Goal: Task Accomplishment & Management: Use online tool/utility

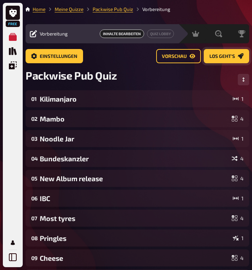
click at [223, 56] on span "Los geht's" at bounding box center [222, 56] width 26 height 5
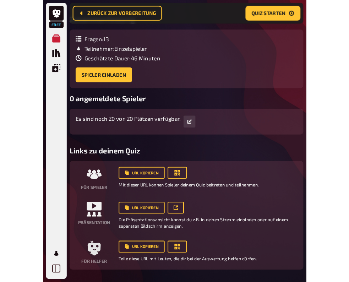
scroll to position [63, 0]
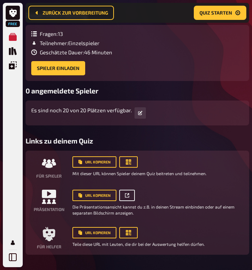
click at [125, 195] on icon at bounding box center [127, 195] width 4 height 4
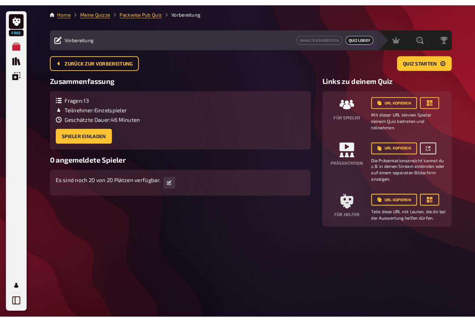
scroll to position [0, 0]
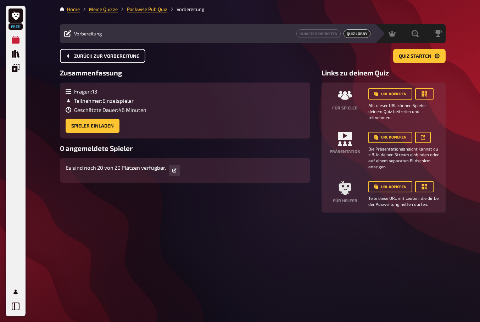
click at [117, 57] on span "Zurück zur Vorbereitung" at bounding box center [107, 56] width 66 height 5
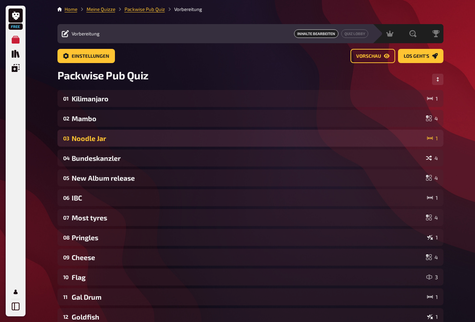
click at [154, 140] on div "Noodle Jar" at bounding box center [248, 138] width 353 height 8
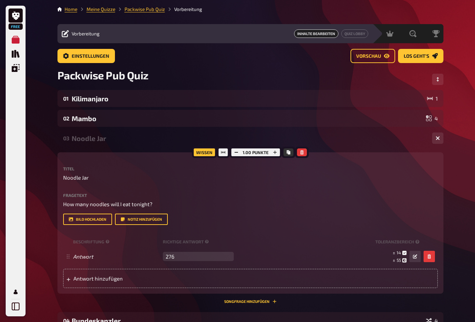
click at [106, 162] on div "Wissen 1.00 Punkte Titel Noodle Jar Fragetext How many noodles will I eat tonig…" at bounding box center [250, 224] width 386 height 142
click at [109, 145] on div "03 Noodle Jar 1" at bounding box center [250, 138] width 386 height 17
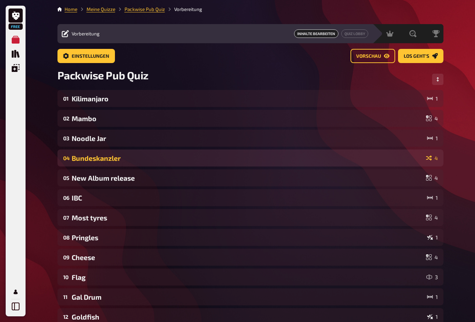
click at [114, 154] on div "04 Bundeskanzler 4" at bounding box center [250, 158] width 386 height 17
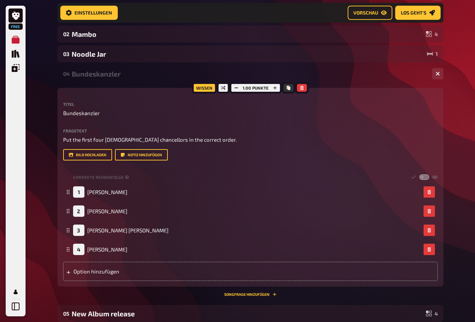
scroll to position [91, 0]
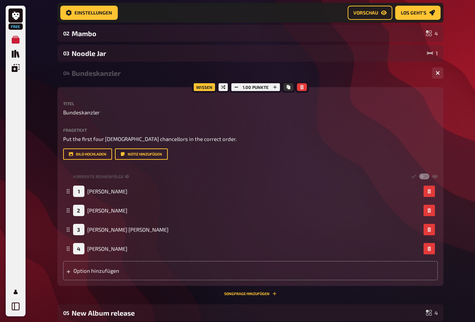
click at [129, 95] on div "Wissen 1.00 Punkte Titel Bundeskanzler Fragetext Put the first four German chan…" at bounding box center [250, 186] width 386 height 199
click at [128, 80] on div "04 Bundeskanzler 4" at bounding box center [250, 73] width 386 height 17
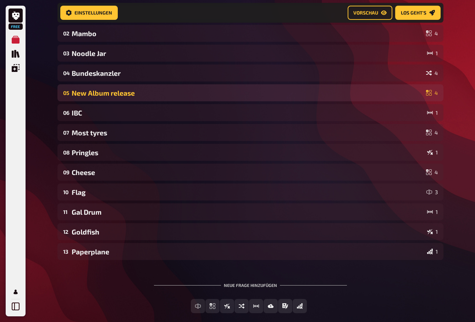
click at [136, 96] on div "New Album release" at bounding box center [248, 93] width 352 height 8
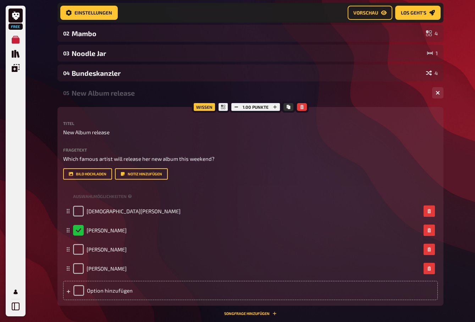
click at [138, 94] on div "New Album release" at bounding box center [249, 93] width 355 height 8
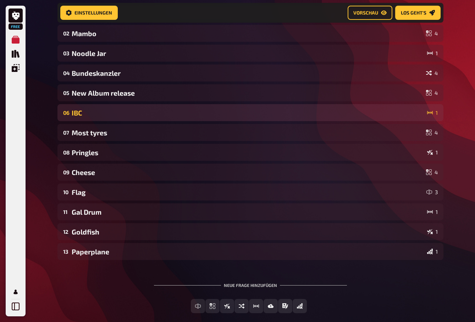
click at [134, 114] on div "IBC" at bounding box center [248, 113] width 353 height 8
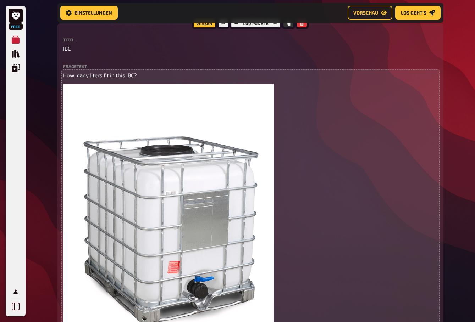
scroll to position [125, 0]
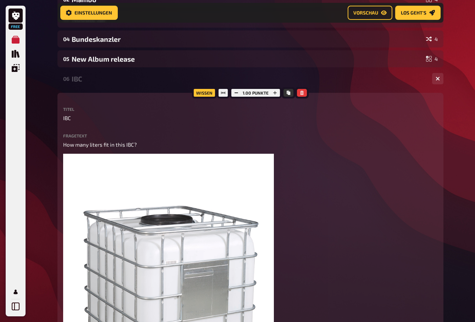
click at [107, 92] on div "06 IBC 1 Wissen 1.00 Punkte Titel IBC Fragetext How many liters fit in this IBC…" at bounding box center [250, 289] width 386 height 439
click at [109, 81] on div "IBC" at bounding box center [249, 79] width 355 height 8
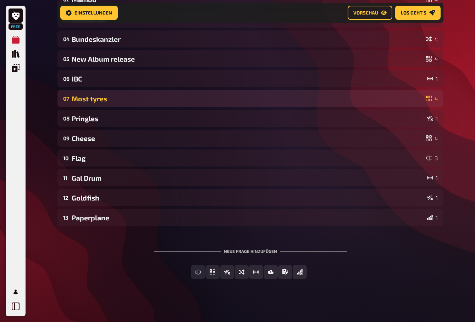
click at [122, 101] on div "Most tyres" at bounding box center [248, 99] width 352 height 8
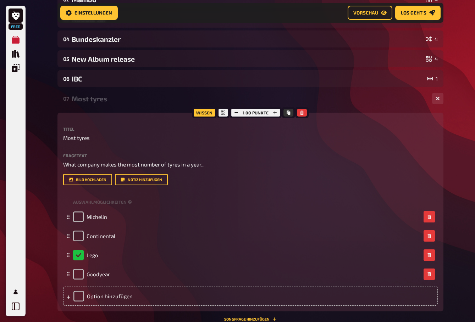
click at [123, 106] on div "07 Most tyres 4" at bounding box center [250, 98] width 386 height 17
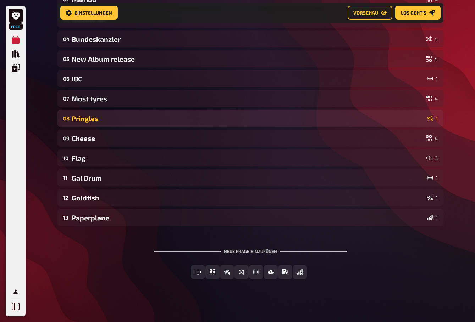
click at [114, 125] on div "08 Pringles 1" at bounding box center [250, 118] width 386 height 17
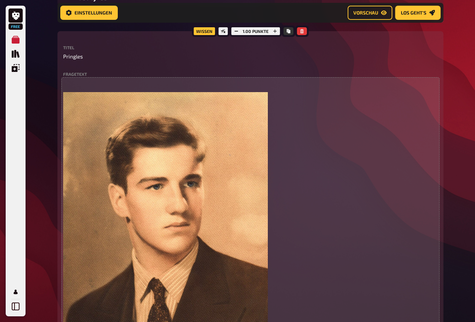
scroll to position [221, 0]
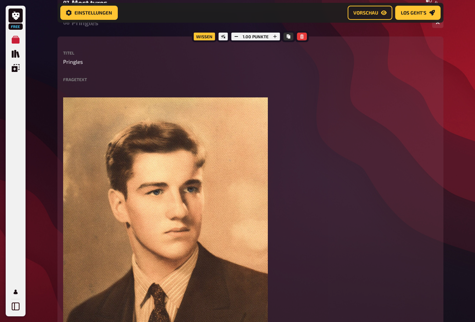
click at [127, 54] on label "Titel" at bounding box center [250, 53] width 375 height 4
click at [126, 47] on div "Wissen 1.00 Punkte Titel Pringles Fragetext ﻿ ﻿ Hier hinziehen für Dateiupload …" at bounding box center [250, 240] width 386 height 407
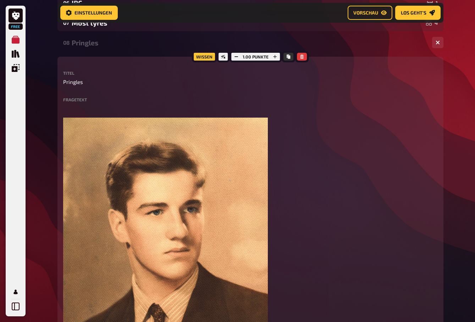
click at [110, 44] on div "Pringles" at bounding box center [249, 43] width 355 height 8
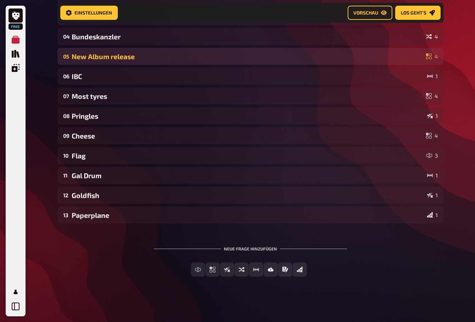
scroll to position [127, 0]
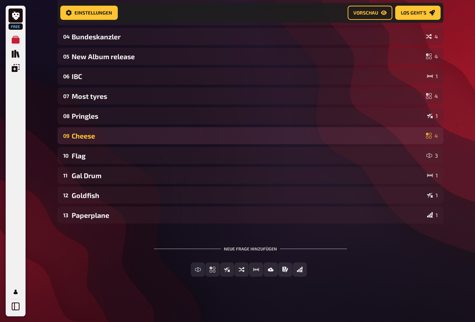
click at [107, 132] on div "Cheese" at bounding box center [248, 136] width 352 height 8
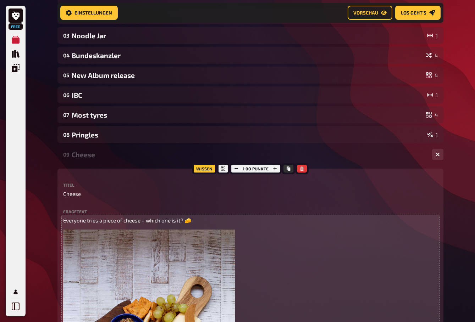
scroll to position [99, 0]
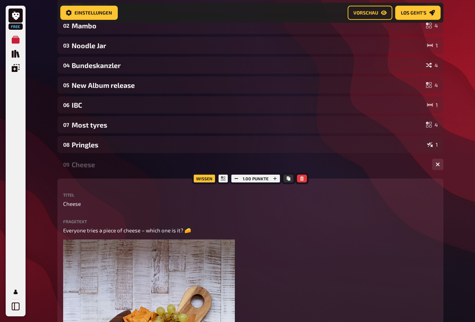
click at [99, 164] on div "Cheese" at bounding box center [249, 165] width 355 height 8
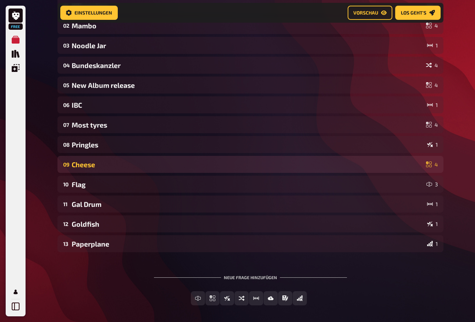
click at [119, 169] on div "09 Cheese 4" at bounding box center [250, 164] width 386 height 17
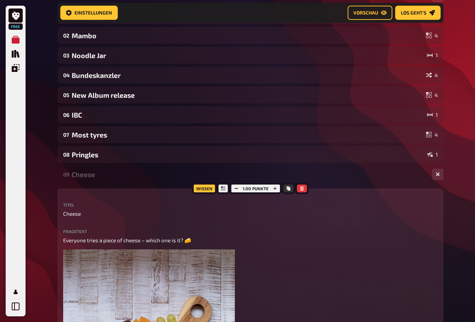
scroll to position [89, 0]
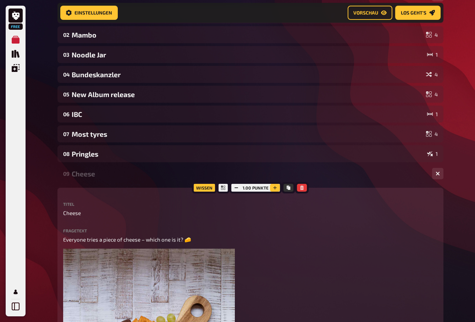
click at [251, 188] on button "button" at bounding box center [275, 188] width 10 height 8
click at [138, 172] on div "Cheese" at bounding box center [249, 174] width 355 height 8
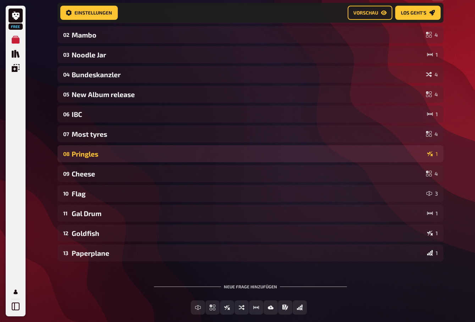
click at [146, 151] on div "Pringles" at bounding box center [248, 154] width 353 height 8
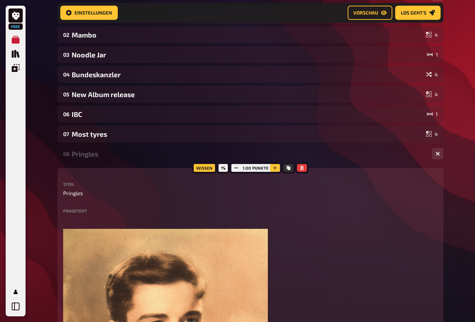
click at [251, 169] on button "button" at bounding box center [275, 168] width 10 height 8
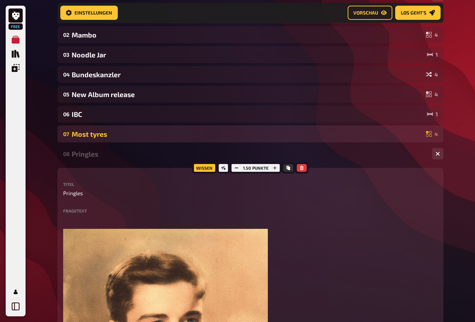
click at [158, 133] on div "Most tyres" at bounding box center [248, 134] width 352 height 8
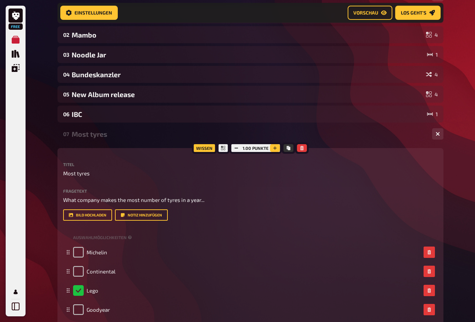
click at [251, 146] on icon "button" at bounding box center [275, 148] width 4 height 4
click at [129, 135] on div "Most tyres" at bounding box center [249, 134] width 355 height 8
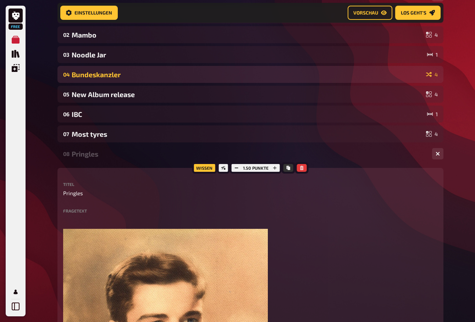
click at [138, 69] on div "04 Bundeskanzler 4" at bounding box center [250, 74] width 386 height 17
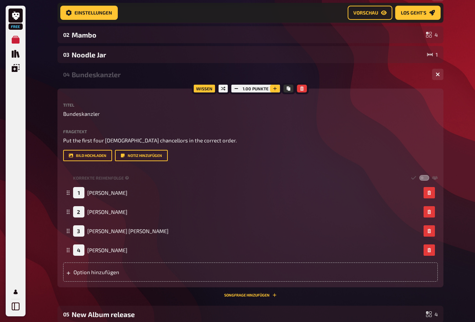
click at [251, 89] on icon "button" at bounding box center [275, 89] width 4 height 4
click at [133, 73] on div "Bundeskanzler" at bounding box center [249, 75] width 355 height 8
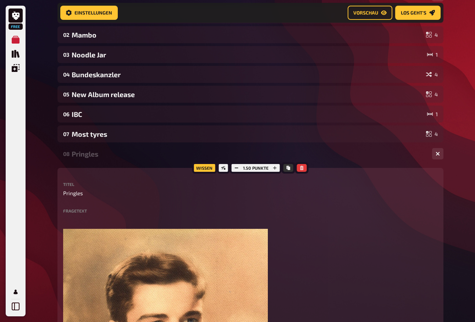
click at [122, 151] on div "Pringles" at bounding box center [249, 154] width 355 height 8
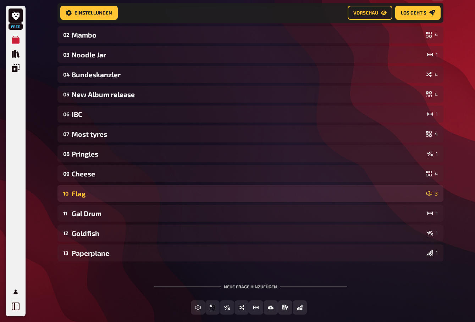
click at [127, 188] on div "10 Flag 3" at bounding box center [250, 193] width 386 height 17
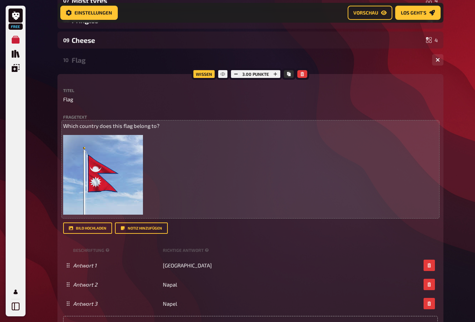
scroll to position [231, 0]
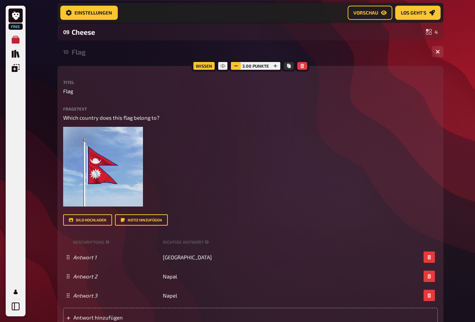
click at [234, 66] on icon "button" at bounding box center [236, 66] width 4 height 4
click at [251, 64] on icon "button" at bounding box center [275, 66] width 4 height 4
click at [101, 53] on div "Flag" at bounding box center [249, 52] width 355 height 8
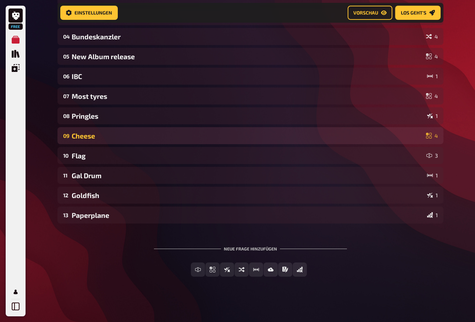
scroll to position [127, 0]
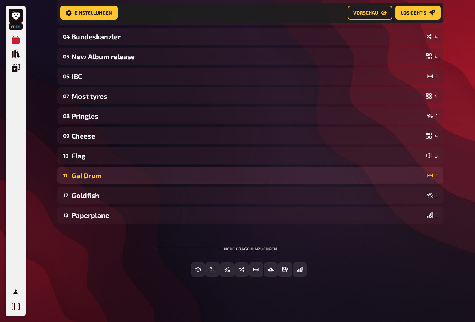
click at [147, 175] on div "Gal Drum" at bounding box center [248, 176] width 353 height 8
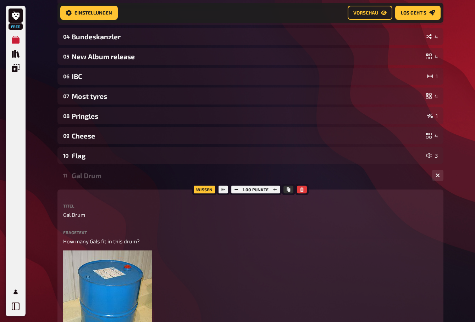
scroll to position [231, 0]
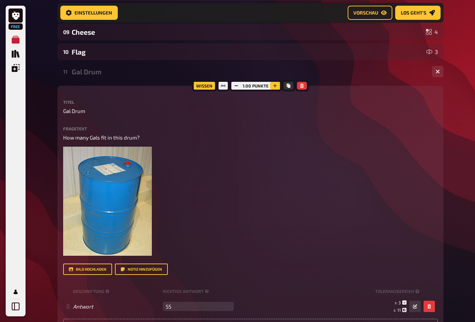
click at [251, 86] on icon "button" at bounding box center [275, 86] width 4 height 4
click at [112, 76] on div "11 Gal Drum 1" at bounding box center [250, 71] width 386 height 17
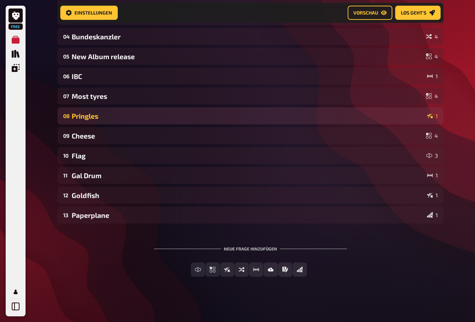
scroll to position [127, 0]
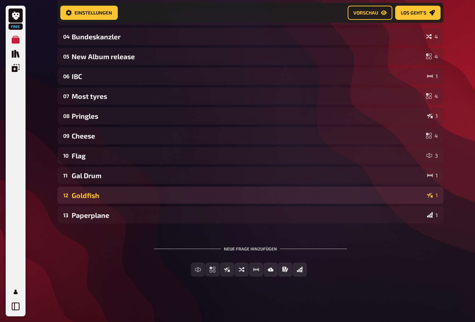
click at [111, 196] on div "Goldfish" at bounding box center [248, 196] width 353 height 8
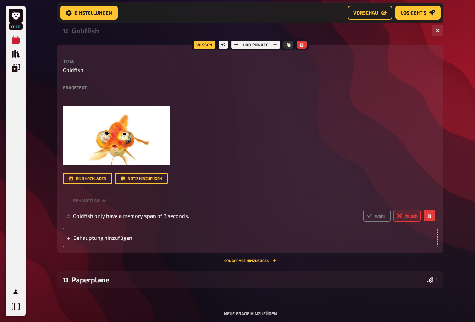
scroll to position [280, 0]
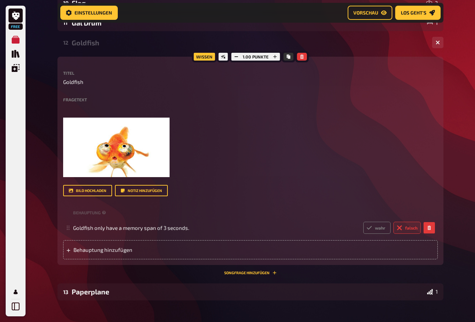
click at [130, 62] on div "Wissen 1.00 Punkte Titel Goldfish Fragetext ﻿ ﻿ Hier hinziehen für Dateiupload …" at bounding box center [250, 161] width 386 height 209
click at [129, 44] on div "Goldfish" at bounding box center [249, 43] width 355 height 8
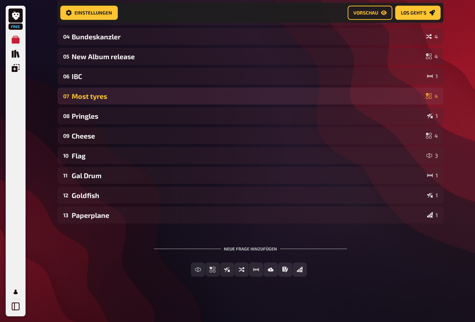
scroll to position [127, 0]
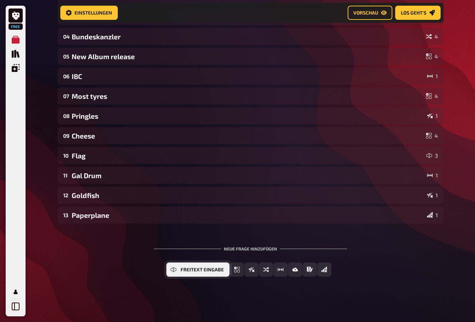
click at [173, 269] on icon "Freitext Eingabe" at bounding box center [174, 270] width 6 height 6
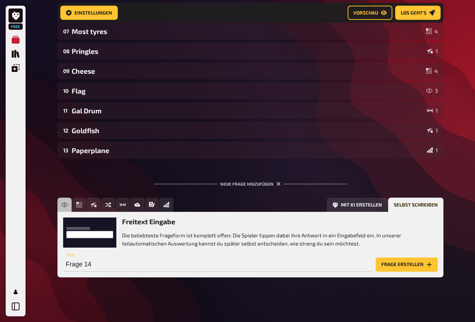
scroll to position [193, 0]
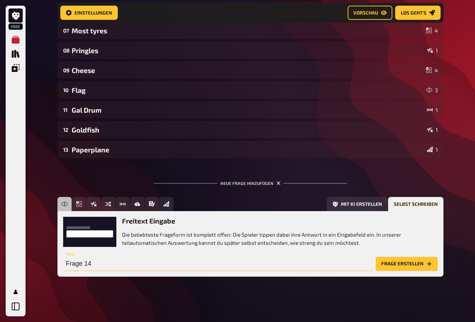
click at [103, 264] on input "Frage 14" at bounding box center [218, 264] width 310 height 14
type input "F"
type input "Guess the film"
click at [251, 261] on button "Frage erstellen" at bounding box center [407, 264] width 62 height 14
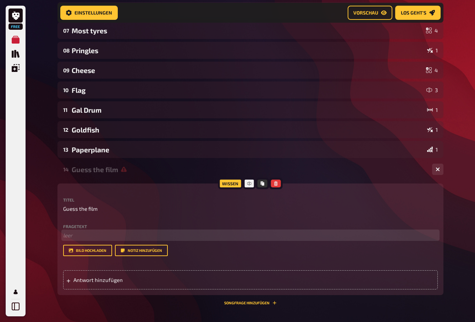
click at [76, 236] on p "﻿ leer" at bounding box center [250, 236] width 375 height 8
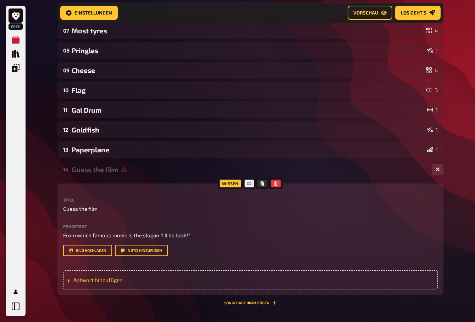
click at [106, 269] on div "Antwort hinzufügen" at bounding box center [250, 280] width 375 height 19
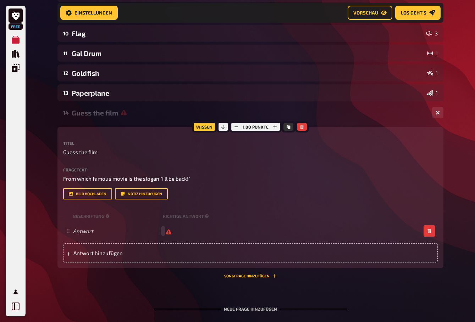
scroll to position [257, 0]
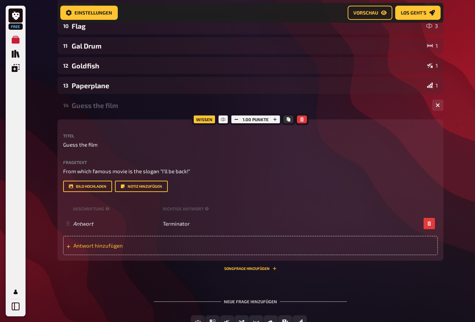
click at [152, 247] on span "Antwort hinzufügen" at bounding box center [128, 246] width 110 height 6
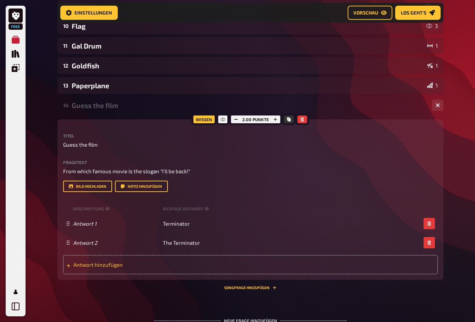
click at [163, 266] on span "Antwort hinzufügen" at bounding box center [128, 265] width 110 height 6
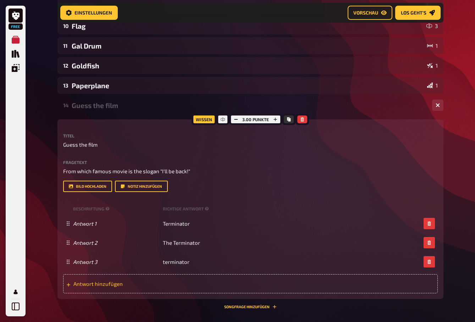
click at [186, 269] on div "Antwort hinzufügen" at bounding box center [250, 284] width 375 height 19
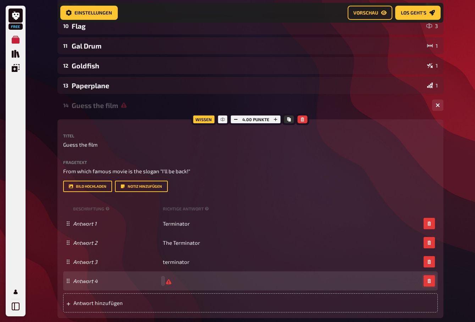
click at [251, 269] on icon "button" at bounding box center [429, 281] width 4 height 4
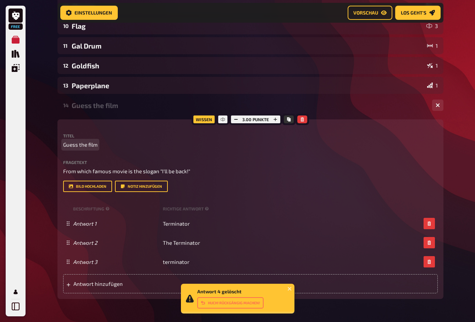
click at [251, 138] on div "Free Meine Quizze Quiz Sammlung Einblendungen Mein Konto Antwort 4 gelöscht Huc…" at bounding box center [237, 78] width 475 height 671
click at [238, 121] on icon "button" at bounding box center [236, 119] width 4 height 4
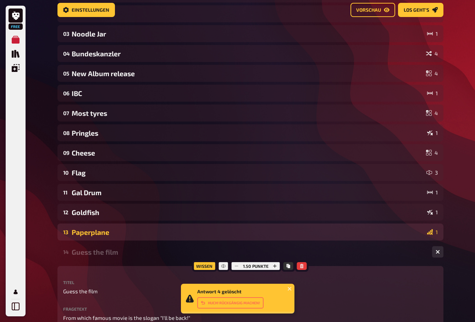
scroll to position [0, 0]
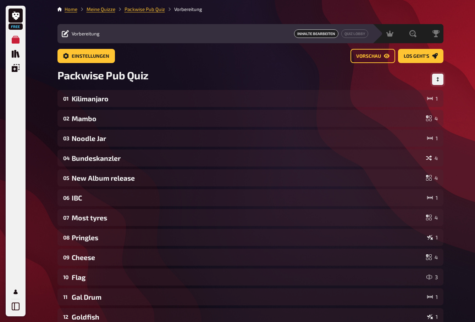
click at [251, 78] on icon "Reihenfolge anpassen" at bounding box center [438, 79] width 4 height 4
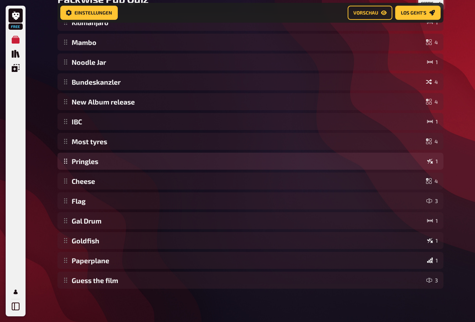
scroll to position [83, 0]
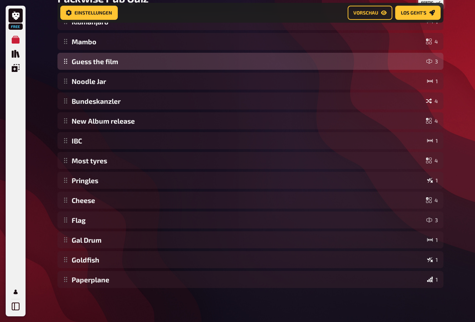
drag, startPoint x: 178, startPoint y: 286, endPoint x: 159, endPoint y: 72, distance: 214.0
click at [159, 72] on div "Kilimanjaro 1 Mambo 4 Noodle Jar 1 Bundeskanzler 4 New Album release 4 IBC 1 Mo…" at bounding box center [250, 150] width 386 height 275
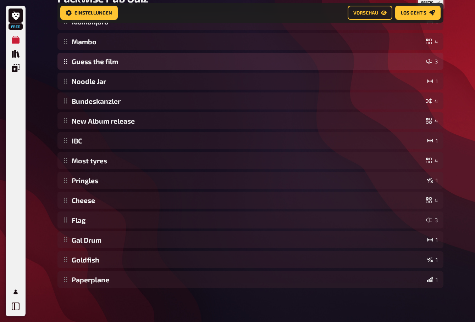
click at [251, 59] on div "Kilimanjaro 1 Mambo 4 Guess the film 3 Noodle Jar 1 Bundeskanzler 4 New Album r…" at bounding box center [250, 150] width 386 height 275
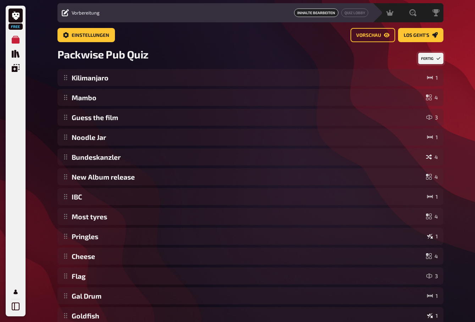
scroll to position [15, 0]
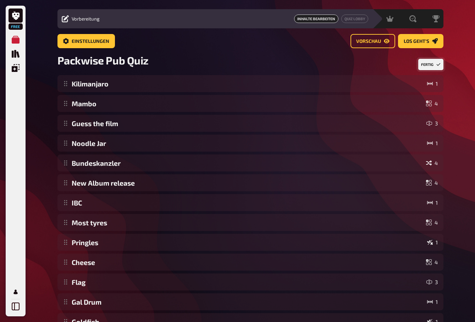
click at [251, 65] on icon "Reihenfolge anpassen" at bounding box center [438, 64] width 4 height 4
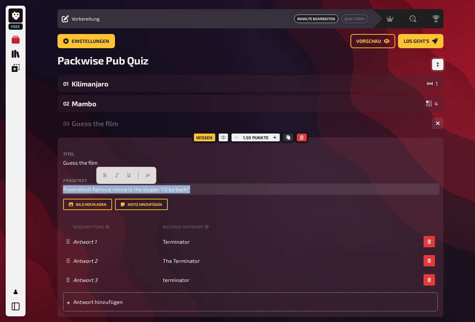
drag, startPoint x: 198, startPoint y: 190, endPoint x: 51, endPoint y: 190, distance: 146.5
click at [52, 190] on div "Home Meine Quizze Packwise Pub Quiz Vorbereitung Vorbereitung Inhalte Bearbeite…" at bounding box center [250, 317] width 397 height 665
copy span "From which famous movie is the slogan "I'll be back!""
click at [203, 188] on p "From which famous movie is the slogan "I'll be back!"" at bounding box center [250, 190] width 375 height 8
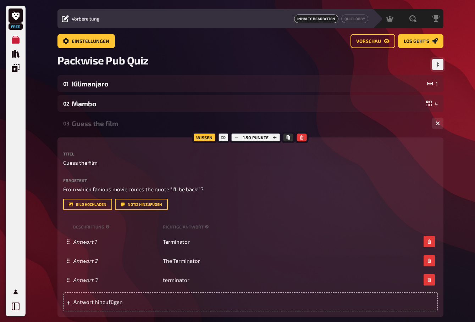
click at [251, 149] on div "Free Meine Quizze Quiz Sammlung Einblendungen Mein Konto Home Meine Quizze Pack…" at bounding box center [237, 317] width 475 height 665
click at [251, 58] on div "Packwise Pub Quiz" at bounding box center [250, 64] width 386 height 21
click at [251, 62] on icon "Reihenfolge anpassen" at bounding box center [438, 64] width 4 height 4
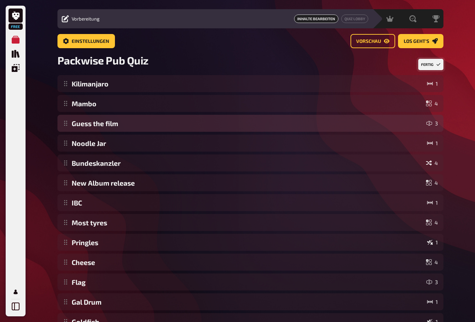
click at [179, 124] on div "Kilimanjaro 1 Mambo 4 Guess the film 3 Noodle Jar 1 Bundeskanzler 4 New Album r…" at bounding box center [250, 212] width 386 height 275
click at [160, 127] on div "Kilimanjaro 1 Mambo 4 Guess the film 3 Noodle Jar 1 Bundeskanzler 4 New Album r…" at bounding box center [250, 212] width 386 height 275
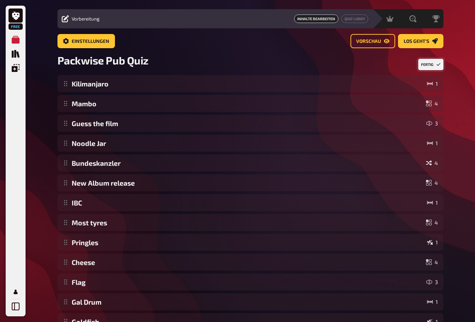
click at [251, 68] on button "Fertig" at bounding box center [430, 64] width 25 height 11
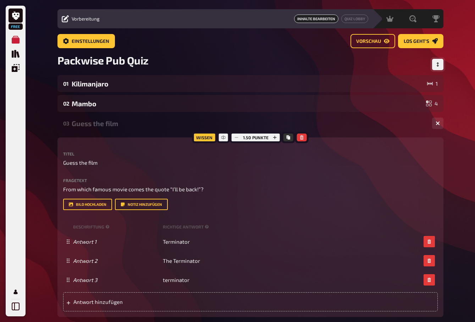
click at [251, 61] on button "Reihenfolge anpassen" at bounding box center [437, 64] width 11 height 11
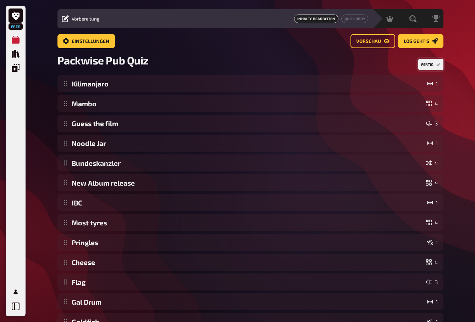
click at [251, 61] on button "Fertig" at bounding box center [430, 64] width 25 height 11
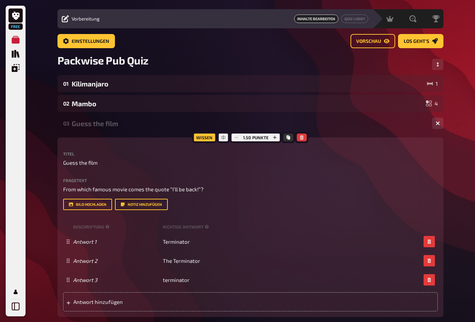
click at [251, 123] on div "Guess the film" at bounding box center [249, 124] width 355 height 8
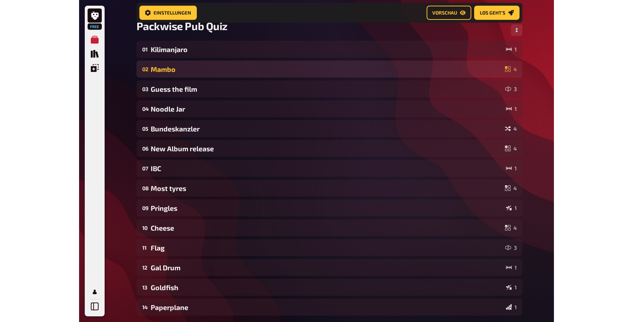
scroll to position [0, 0]
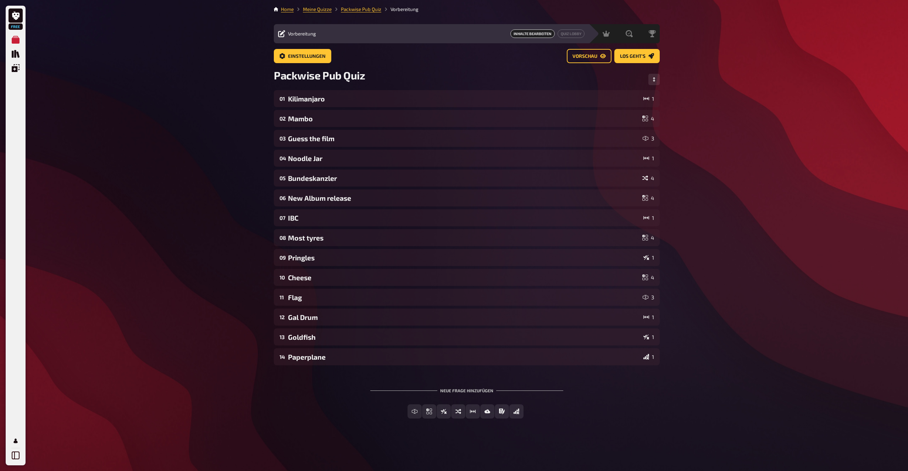
click at [251, 180] on div "Free Meine Quizze Quiz Sammlung Einblendungen Mein Konto Home Meine Quizze Pack…" at bounding box center [454, 235] width 908 height 471
drag, startPoint x: 757, startPoint y: 114, endPoint x: 754, endPoint y: 109, distance: 5.2
click at [251, 114] on div "Free Meine Quizze Quiz Sammlung Einblendungen Mein Konto Home Meine Quizze Pack…" at bounding box center [454, 235] width 908 height 471
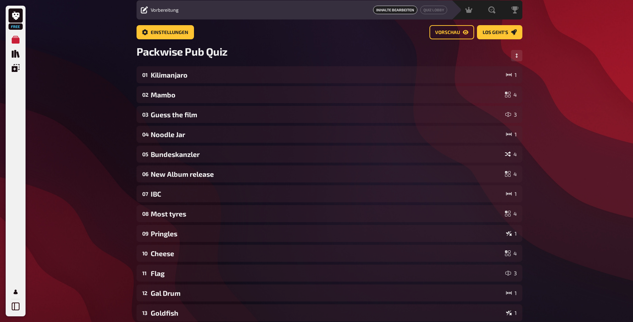
scroll to position [30, 0]
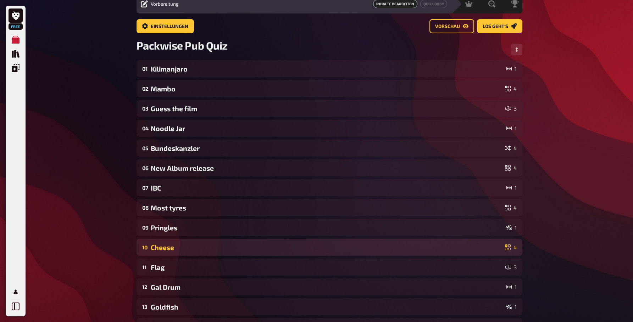
click at [194, 251] on div "Cheese" at bounding box center [327, 248] width 352 height 8
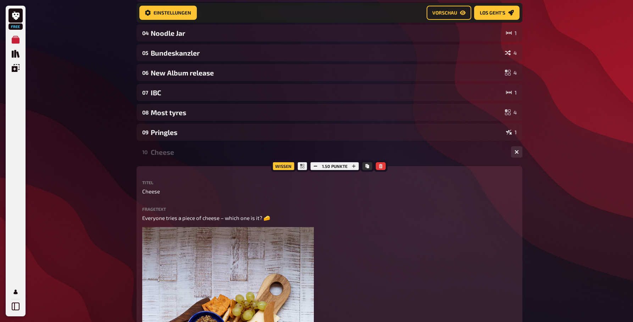
scroll to position [135, 0]
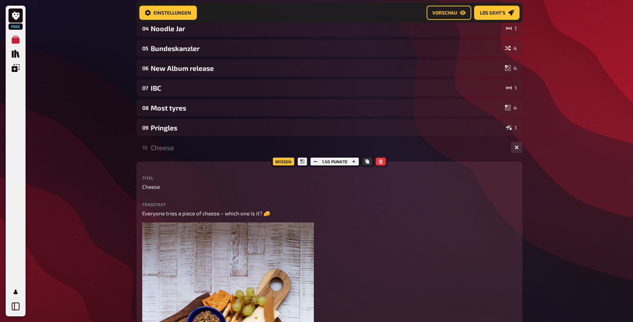
click at [251, 161] on icon "button" at bounding box center [380, 162] width 3 height 4
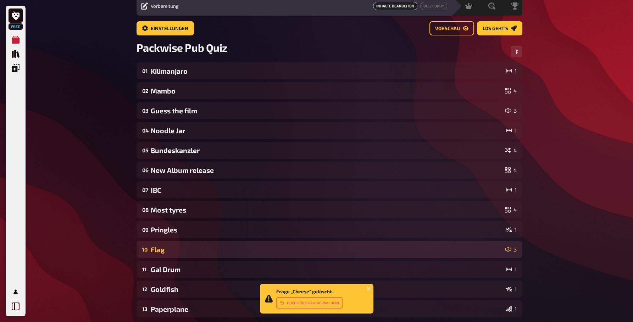
scroll to position [23, 0]
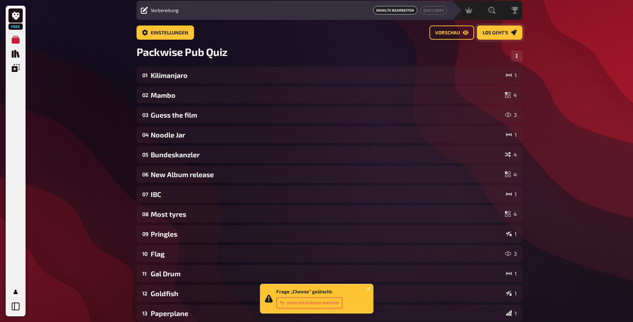
click at [251, 29] on link "Los geht's" at bounding box center [499, 33] width 45 height 14
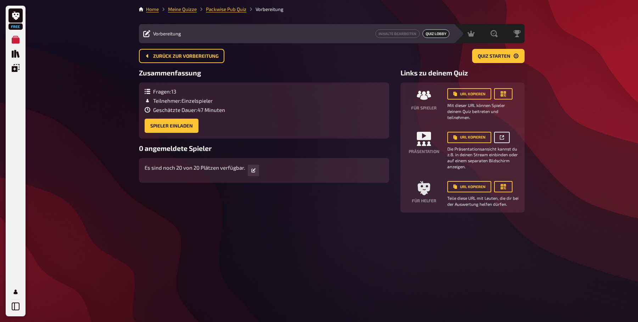
click at [251, 138] on icon at bounding box center [502, 137] width 4 height 4
click at [184, 59] on span "Zurück zur Vorbereitung" at bounding box center [186, 56] width 66 height 5
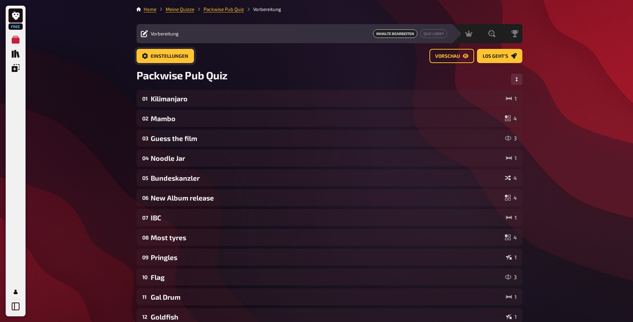
click at [178, 59] on span "Einstellungen" at bounding box center [170, 56] width 38 height 5
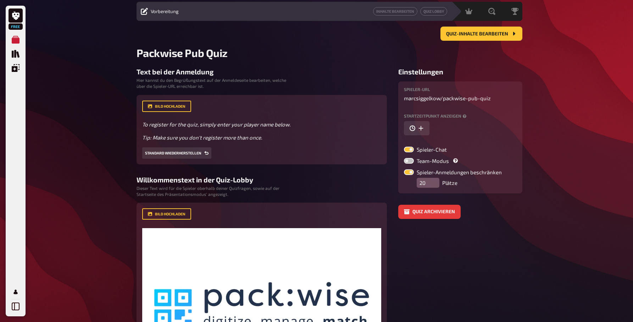
scroll to position [24, 0]
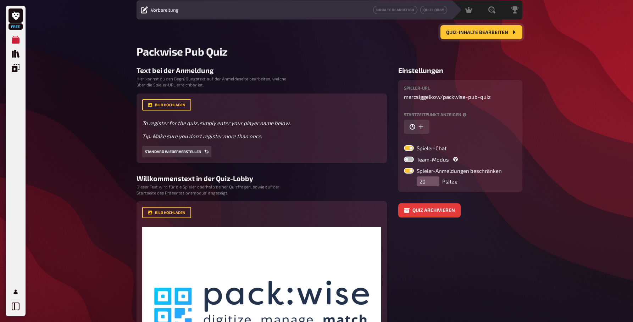
click at [251, 38] on button "Quiz-Inhalte bearbeiten" at bounding box center [482, 32] width 82 height 14
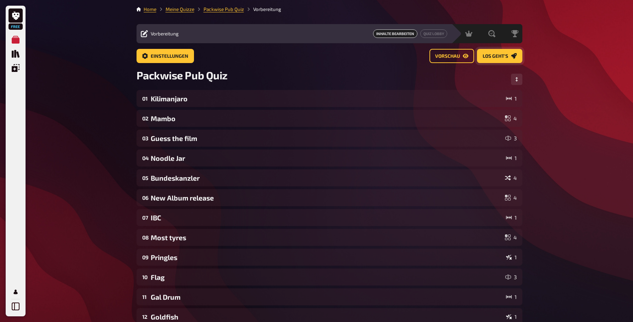
click at [251, 52] on link "Los geht's" at bounding box center [499, 56] width 45 height 14
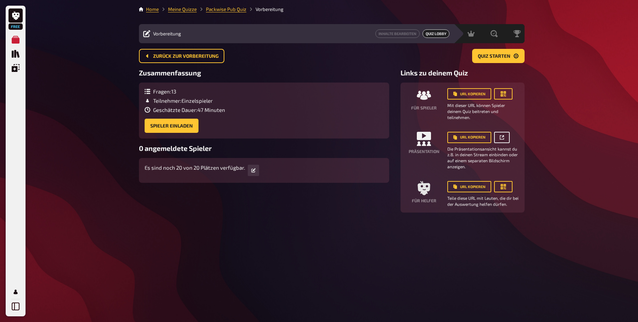
click at [251, 137] on link at bounding box center [502, 137] width 16 height 11
click at [251, 255] on div "Home Meine Quizze Packwise Pub Quiz Vorbereitung Vorbereitung Inhalte Bearbeite…" at bounding box center [331, 161] width 397 height 322
click at [251, 123] on div "Fragen : 13 Teilnehmer : Einzelspieler Geschätzte Dauer : 47 Minuten Spieler ei…" at bounding box center [264, 110] width 239 height 45
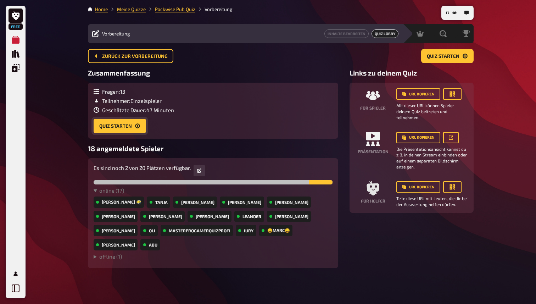
click at [124, 126] on button "Quiz starten" at bounding box center [120, 126] width 52 height 14
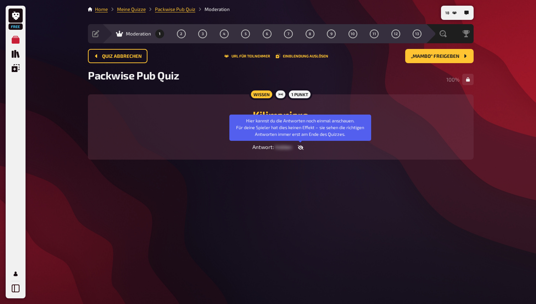
click at [251, 149] on icon "button" at bounding box center [301, 148] width 6 height 6
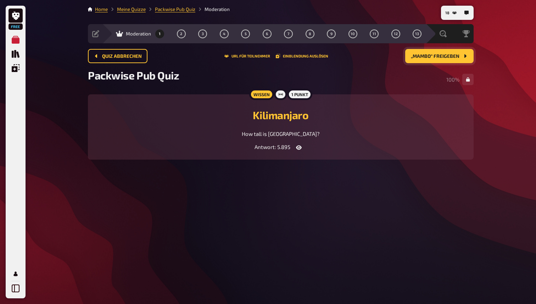
click at [251, 54] on span "„Mambo“ freigeben" at bounding box center [435, 56] width 49 height 5
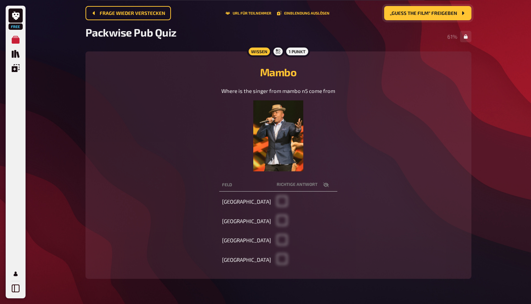
scroll to position [42, 0]
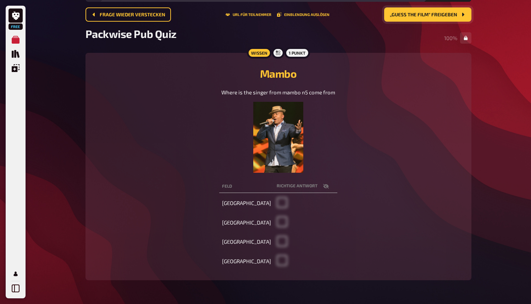
click at [251, 16] on span "„Guess the film“ freigeben" at bounding box center [423, 14] width 67 height 5
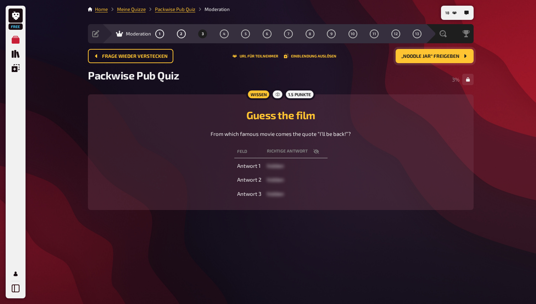
click at [251, 153] on icon "button" at bounding box center [317, 152] width 6 height 6
click at [251, 59] on span "„Noodle Jar“ freigeben" at bounding box center [431, 56] width 58 height 5
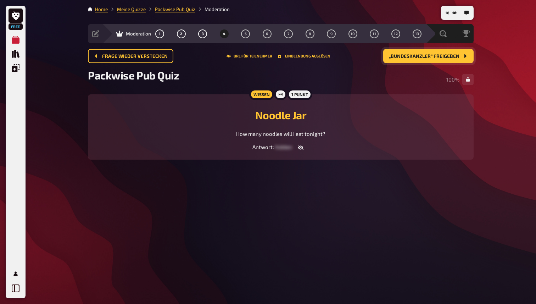
click at [251, 59] on button "„Bundeskanzler“ freigeben" at bounding box center [428, 56] width 90 height 14
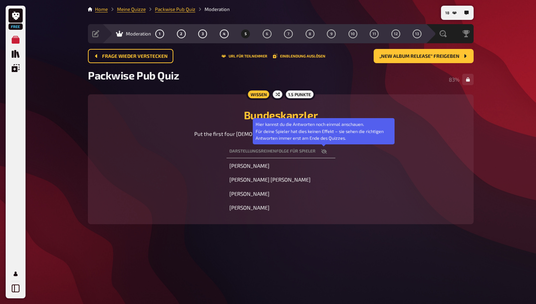
click at [251, 151] on icon "button" at bounding box center [324, 151] width 6 height 5
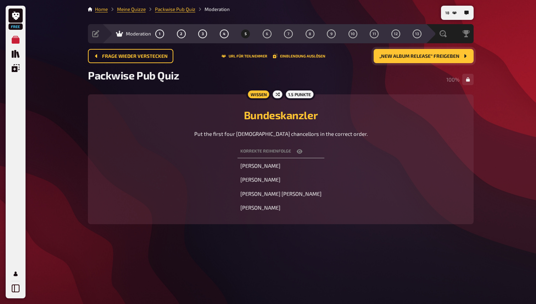
click at [251, 58] on span "„New Album release“ freigeben" at bounding box center [420, 56] width 80 height 5
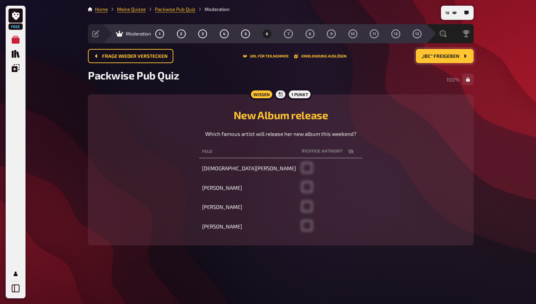
click at [251, 55] on span "„IBC“ freigeben" at bounding box center [441, 56] width 38 height 5
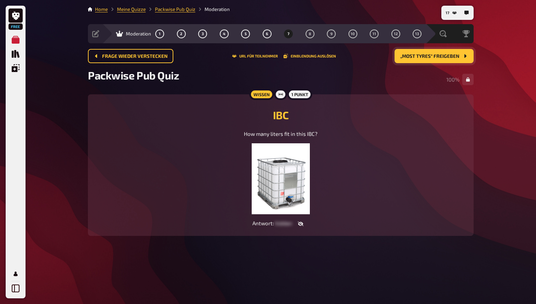
click at [251, 56] on span "„Most tyres“ freigeben" at bounding box center [429, 56] width 59 height 5
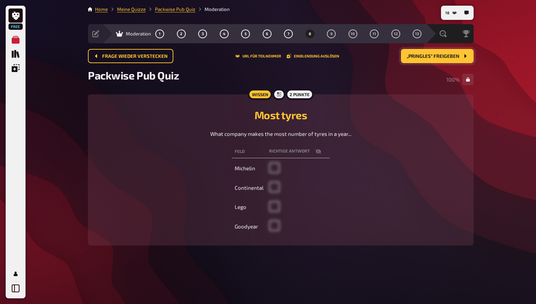
click at [251, 59] on button "„Pringles“ freigeben" at bounding box center [437, 56] width 73 height 14
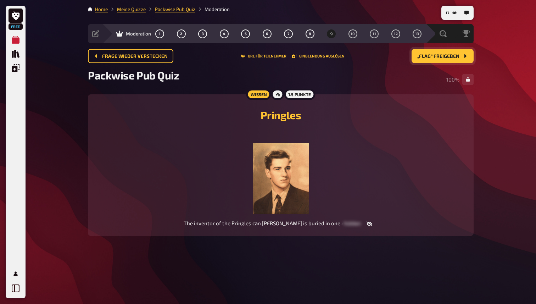
click at [251, 58] on span "„Flag“ freigeben" at bounding box center [438, 56] width 42 height 5
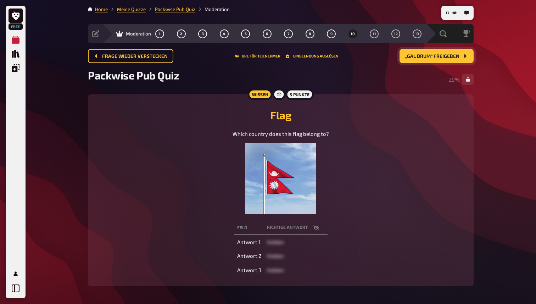
click at [251, 57] on span "„Gal Drum“ freigeben" at bounding box center [432, 56] width 54 height 5
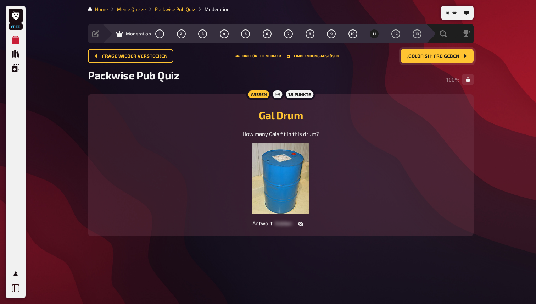
click at [251, 62] on button "„Goldfish“ freigeben" at bounding box center [437, 56] width 73 height 14
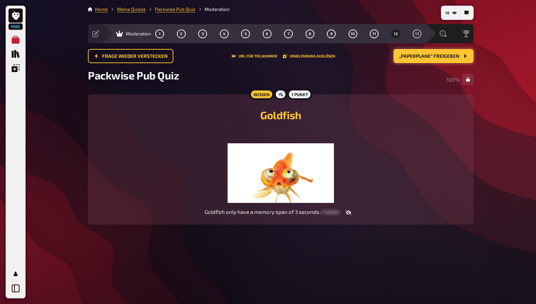
click at [251, 54] on span "„Paperplane“ freigeben" at bounding box center [429, 56] width 60 height 5
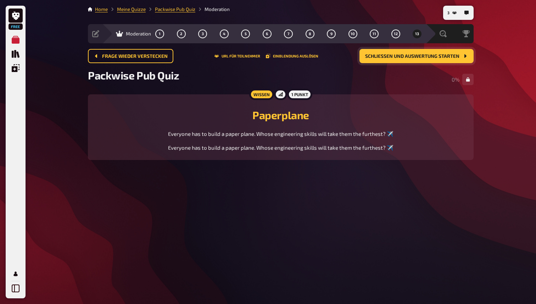
click at [251, 54] on span "Schließen und Auswertung starten" at bounding box center [412, 56] width 94 height 5
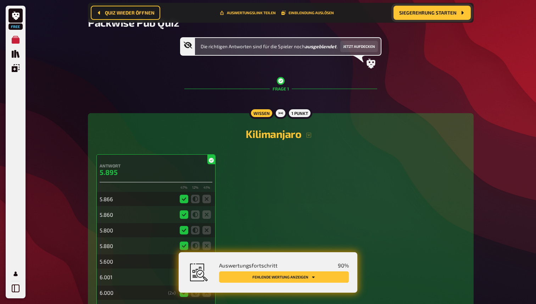
scroll to position [64, 0]
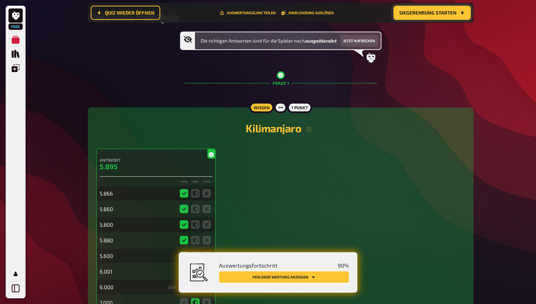
click at [251, 269] on button "Fehlende Wertung anzeigen" at bounding box center [284, 276] width 130 height 11
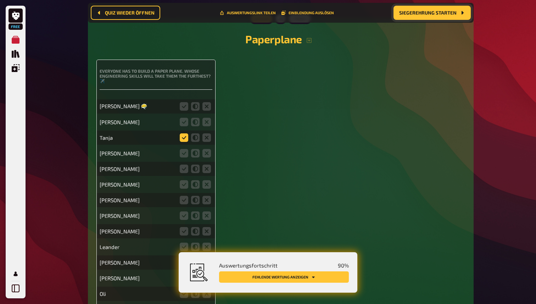
scroll to position [3479, 0]
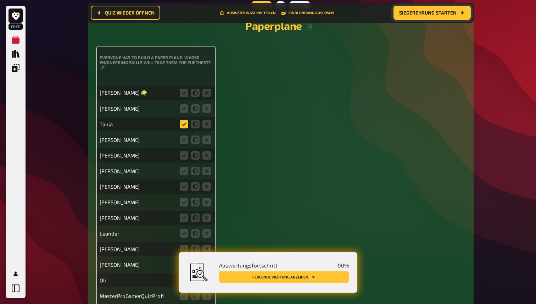
click at [183, 120] on icon at bounding box center [184, 124] width 9 height 9
click at [0, 0] on input "radio" at bounding box center [0, 0] width 0 height 0
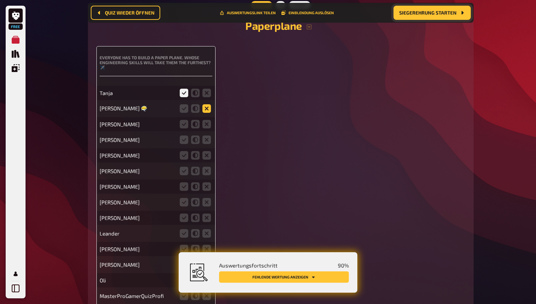
click at [208, 104] on icon at bounding box center [207, 108] width 9 height 9
click at [0, 0] on input "radio" at bounding box center [0, 0] width 0 height 0
click at [207, 120] on icon at bounding box center [207, 124] width 9 height 9
click at [0, 0] on input "radio" at bounding box center [0, 0] width 0 height 0
click at [209, 135] on icon at bounding box center [207, 139] width 9 height 9
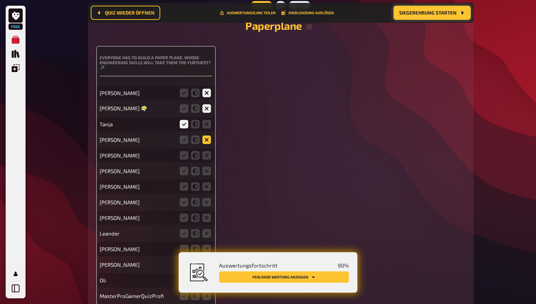
click at [0, 0] on input "radio" at bounding box center [0, 0] width 0 height 0
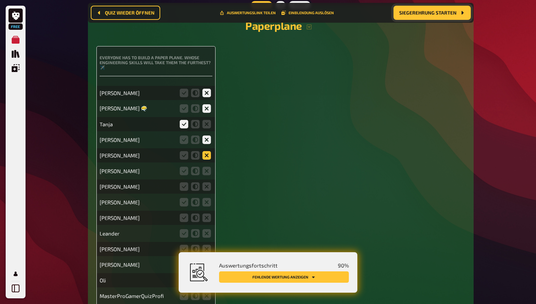
click at [209, 151] on icon at bounding box center [207, 155] width 9 height 9
click at [0, 0] on input "radio" at bounding box center [0, 0] width 0 height 0
click at [209, 167] on icon at bounding box center [207, 171] width 9 height 9
click at [0, 0] on input "radio" at bounding box center [0, 0] width 0 height 0
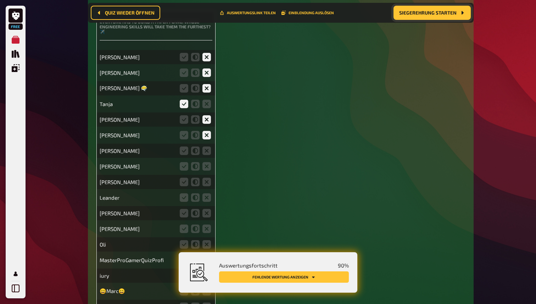
scroll to position [3524, 0]
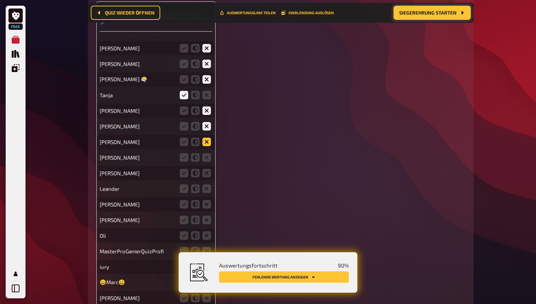
click at [208, 138] on icon at bounding box center [207, 142] width 9 height 9
click at [0, 0] on input "radio" at bounding box center [0, 0] width 0 height 0
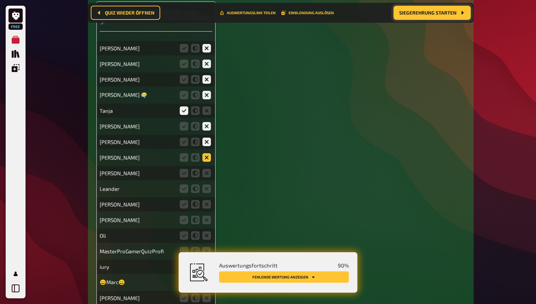
click at [208, 153] on icon at bounding box center [207, 157] width 9 height 9
click at [0, 0] on input "radio" at bounding box center [0, 0] width 0 height 0
click at [208, 169] on icon at bounding box center [207, 173] width 9 height 9
click at [0, 0] on input "radio" at bounding box center [0, 0] width 0 height 0
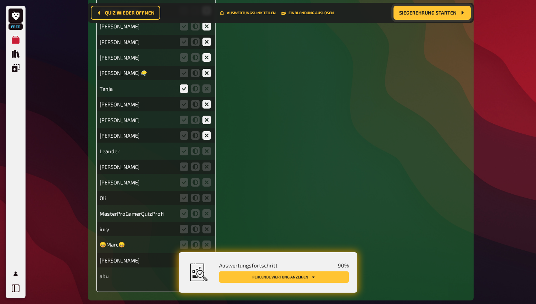
scroll to position [3561, 0]
click at [208, 148] on icon at bounding box center [207, 152] width 9 height 9
click at [0, 0] on input "radio" at bounding box center [0, 0] width 0 height 0
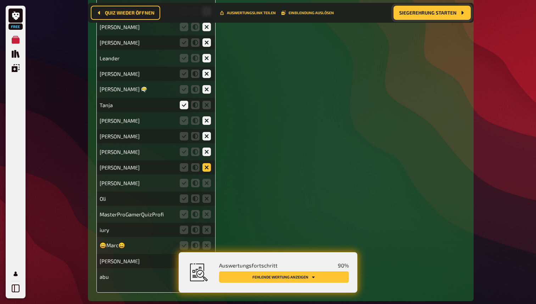
click at [208, 163] on icon at bounding box center [207, 167] width 9 height 9
click at [0, 0] on input "radio" at bounding box center [0, 0] width 0 height 0
click at [208, 179] on icon at bounding box center [207, 183] width 9 height 9
click at [0, 0] on input "radio" at bounding box center [0, 0] width 0 height 0
click at [208, 194] on icon at bounding box center [207, 198] width 9 height 9
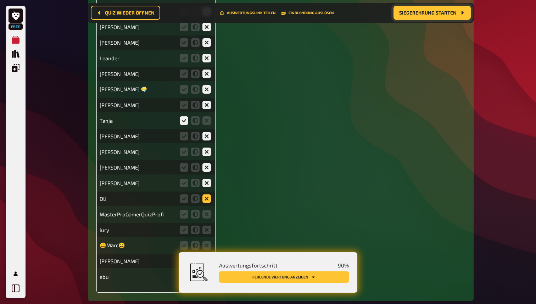
click at [0, 0] on input "radio" at bounding box center [0, 0] width 0 height 0
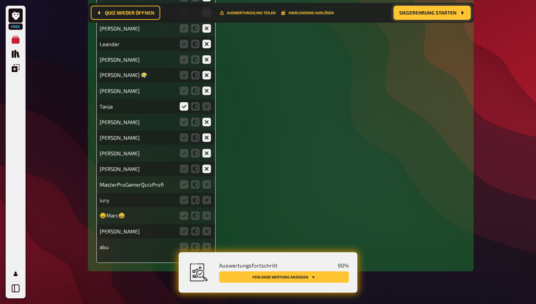
scroll to position [3594, 0]
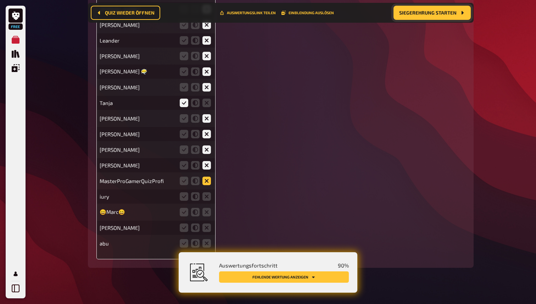
click at [207, 177] on icon at bounding box center [207, 181] width 9 height 9
click at [0, 0] on input "radio" at bounding box center [0, 0] width 0 height 0
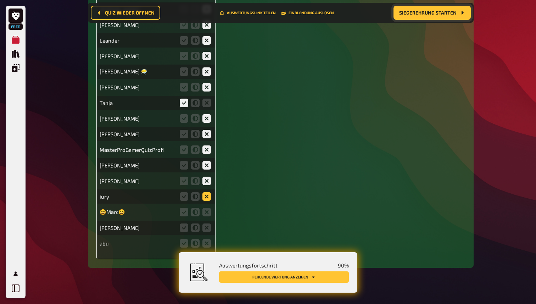
click at [207, 193] on icon at bounding box center [207, 196] width 9 height 9
click at [0, 0] on input "radio" at bounding box center [0, 0] width 0 height 0
click at [207, 208] on icon at bounding box center [207, 212] width 9 height 9
click at [0, 0] on input "radio" at bounding box center [0, 0] width 0 height 0
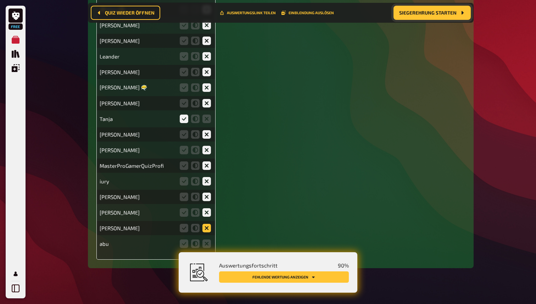
click at [210, 224] on icon at bounding box center [207, 228] width 9 height 9
click at [0, 0] on input "radio" at bounding box center [0, 0] width 0 height 0
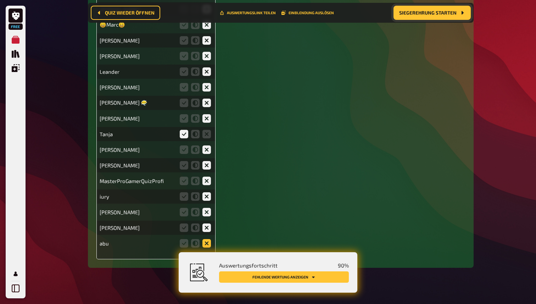
click at [209, 239] on icon at bounding box center [207, 243] width 9 height 9
click at [0, 0] on input "radio" at bounding box center [0, 0] width 0 height 0
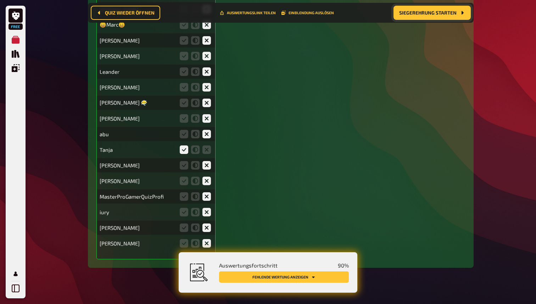
scroll to position [3597, 0]
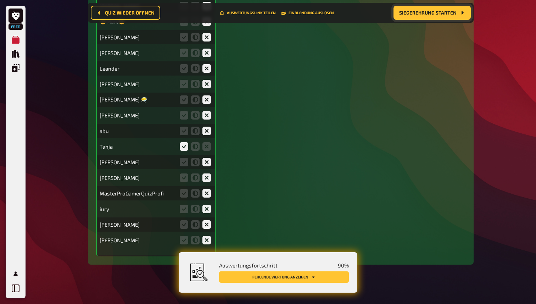
click at [251, 269] on button "Fehlende Wertung anzeigen" at bounding box center [284, 276] width 130 height 11
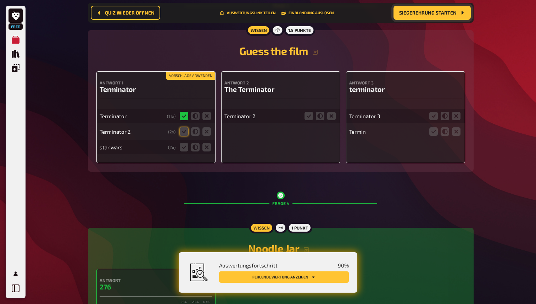
scroll to position [755, 0]
click at [251, 116] on icon at bounding box center [331, 116] width 9 height 9
click at [0, 0] on input "radio" at bounding box center [0, 0] width 0 height 0
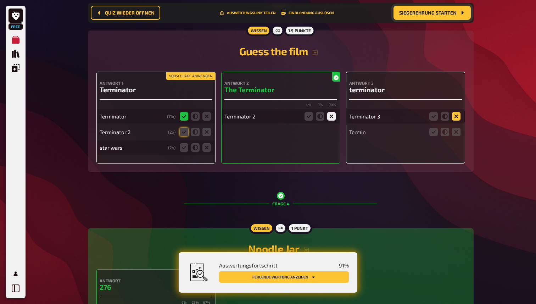
click at [251, 117] on icon at bounding box center [456, 116] width 9 height 9
click at [0, 0] on input "radio" at bounding box center [0, 0] width 0 height 0
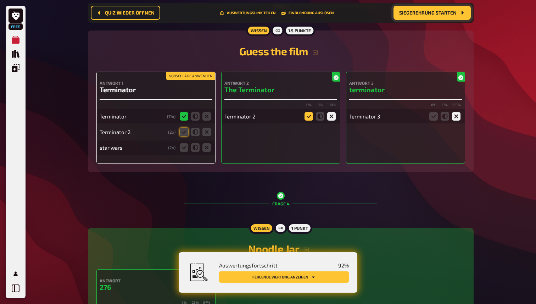
click at [251, 116] on icon at bounding box center [309, 116] width 9 height 9
click at [0, 0] on input "radio" at bounding box center [0, 0] width 0 height 0
click at [251, 119] on icon at bounding box center [434, 116] width 9 height 9
click at [0, 0] on input "radio" at bounding box center [0, 0] width 0 height 0
click at [186, 133] on icon at bounding box center [184, 132] width 9 height 9
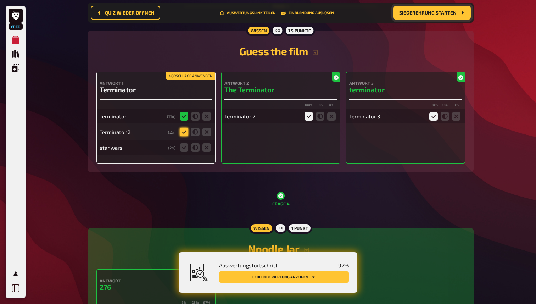
click at [0, 0] on input "radio" at bounding box center [0, 0] width 0 height 0
click at [251, 18] on button "Siegerehrung starten" at bounding box center [432, 13] width 77 height 14
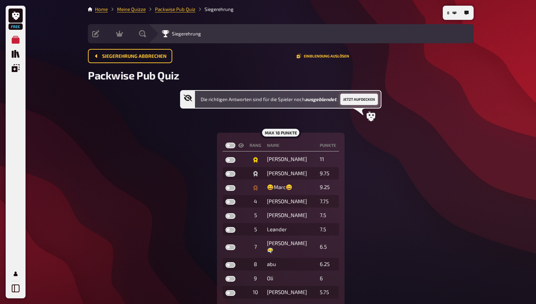
click at [251, 98] on button "Jetzt aufdecken" at bounding box center [360, 99] width 38 height 11
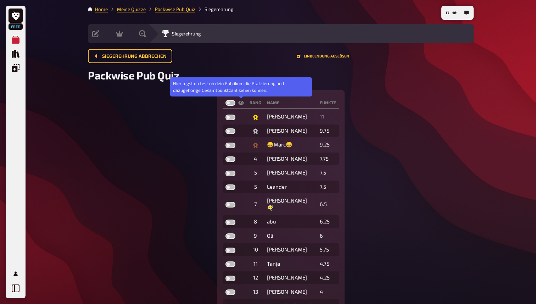
click at [241, 104] on icon at bounding box center [241, 103] width 6 height 4
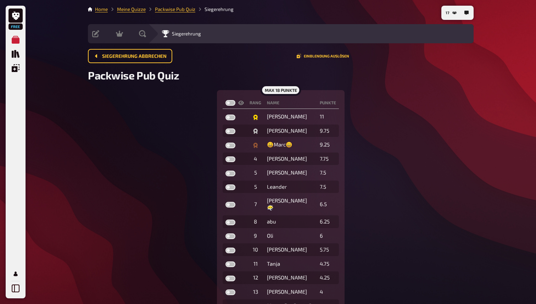
click at [229, 104] on label at bounding box center [231, 103] width 10 height 6
click at [226, 100] on input "checkbox" at bounding box center [225, 100] width 0 height 0
checkbox input "true"
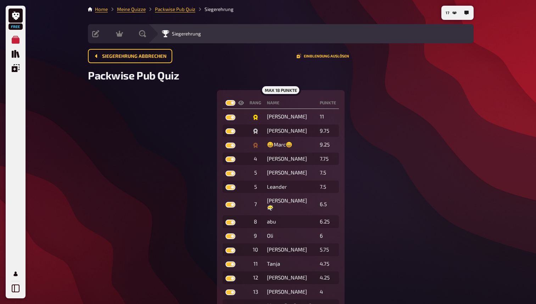
checkbox input "true"
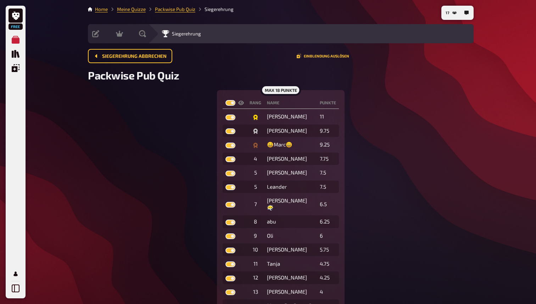
checkbox input "true"
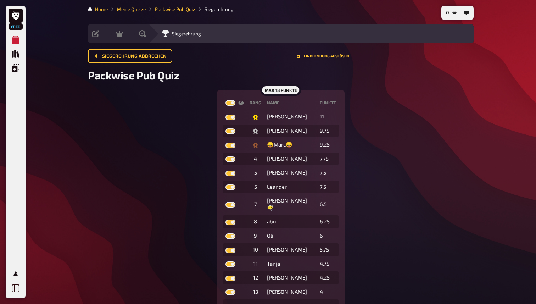
checkbox input "true"
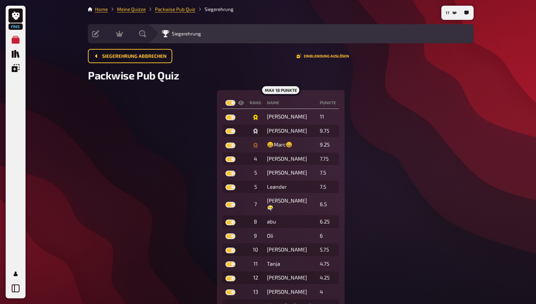
checkbox input "true"
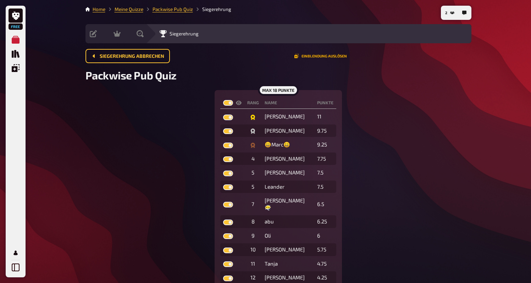
click at [251, 56] on button "Einblendung auslösen" at bounding box center [320, 56] width 52 height 4
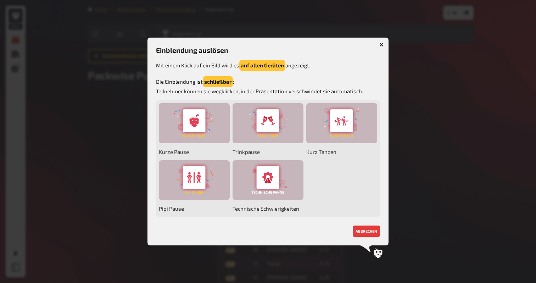
click at [251, 142] on div at bounding box center [268, 141] width 536 height 283
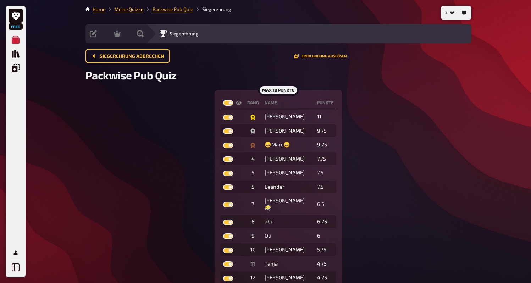
click at [251, 57] on button "Einblendung auslösen" at bounding box center [320, 56] width 52 height 4
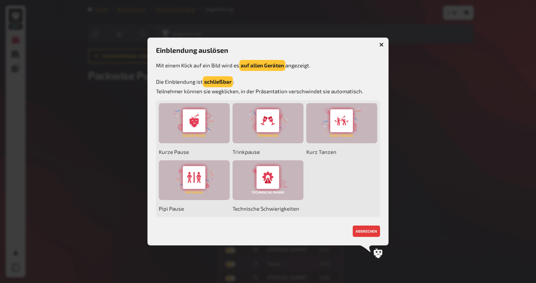
click at [251, 44] on icon "button" at bounding box center [382, 45] width 4 height 4
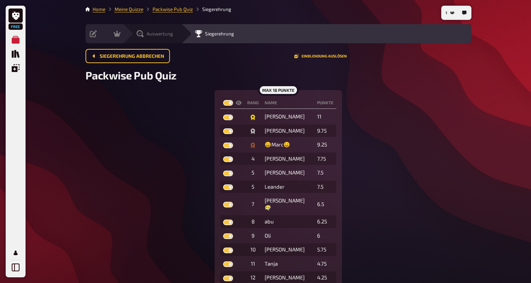
click at [143, 33] on icon at bounding box center [140, 33] width 7 height 7
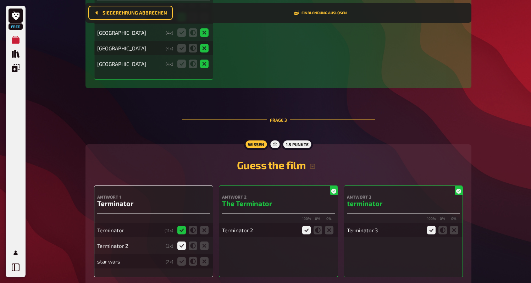
scroll to position [690, 0]
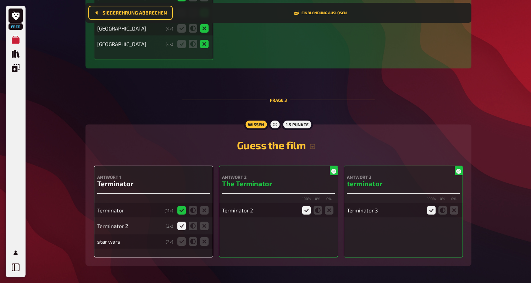
click at [251, 173] on icon at bounding box center [333, 171] width 5 height 5
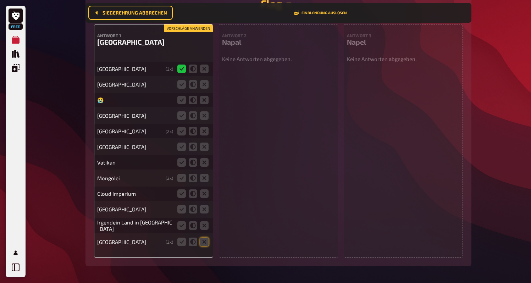
scroll to position [2638, 0]
click at [238, 119] on div "Antwort 2 Napal Keine Antworten abgegeben." at bounding box center [278, 142] width 119 height 234
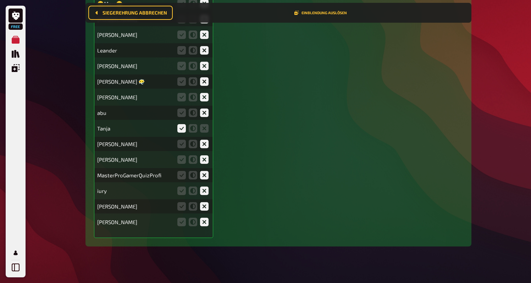
scroll to position [3646, 0]
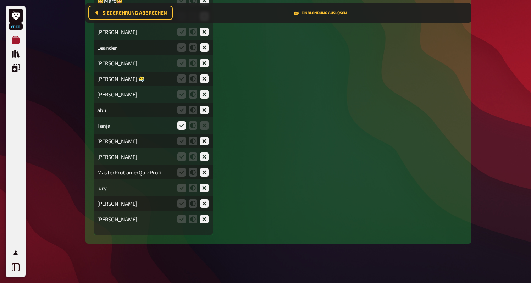
click at [15, 38] on icon "Meine Quizze" at bounding box center [16, 40] width 8 height 8
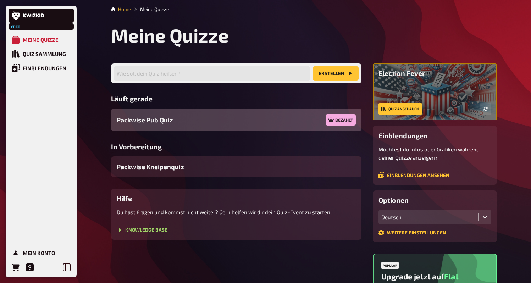
click at [251, 121] on div "Packwise Pub Quiz Bezahlt" at bounding box center [236, 120] width 250 height 23
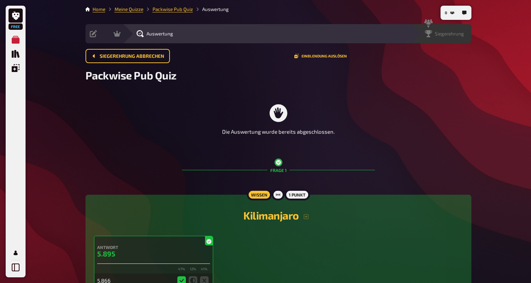
click at [251, 33] on span "Siegerehrung" at bounding box center [449, 34] width 29 height 6
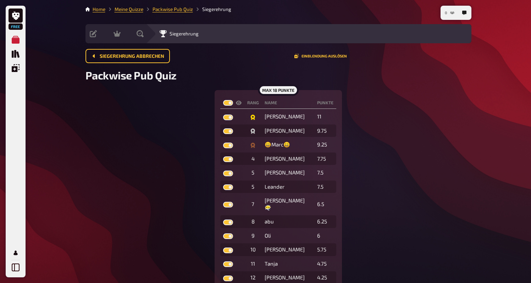
click at [251, 12] on button "0" at bounding box center [449, 12] width 15 height 11
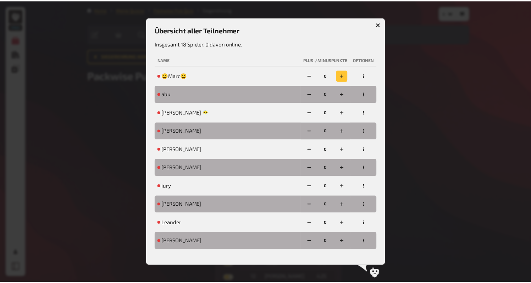
scroll to position [142, 0]
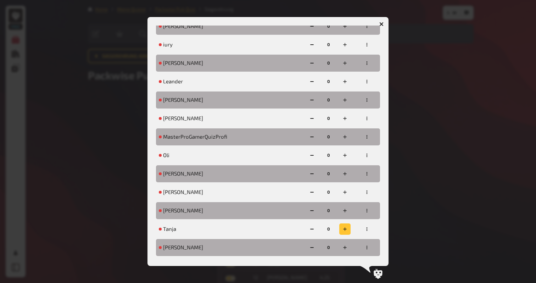
click at [251, 233] on button "button" at bounding box center [344, 228] width 11 height 11
click at [251, 232] on button "button" at bounding box center [344, 228] width 11 height 11
click at [251, 139] on div at bounding box center [268, 141] width 536 height 283
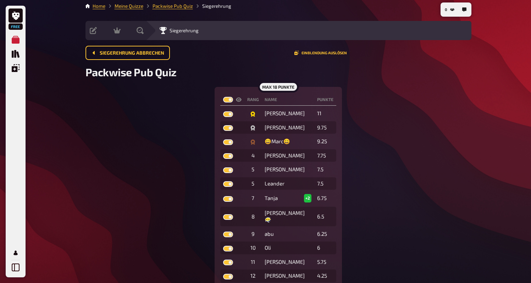
scroll to position [0, 0]
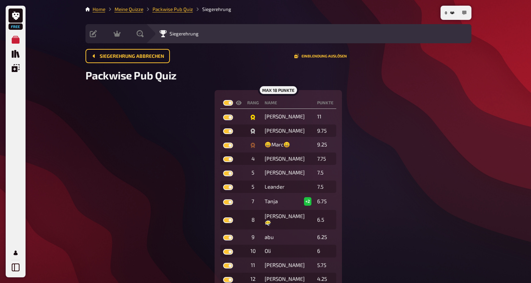
click at [251, 10] on button "button" at bounding box center [464, 12] width 11 height 11
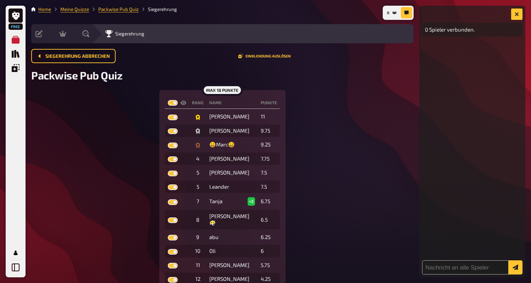
click at [251, 13] on div "0 Spieler verbunden." at bounding box center [472, 142] width 106 height 272
click at [251, 17] on button "button" at bounding box center [516, 14] width 11 height 11
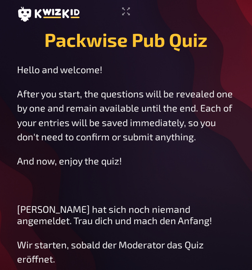
click at [122, 99] on p "After you start, the questions will be revealed one by one and remain available…" at bounding box center [126, 114] width 218 height 57
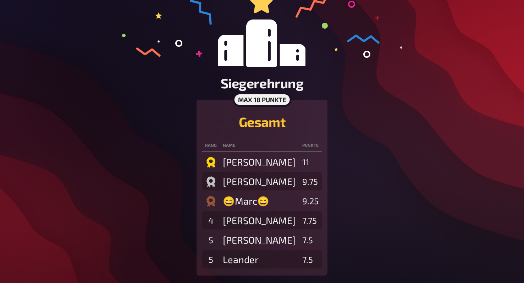
scroll to position [94, 0]
